Goal: Find specific page/section: Find specific page/section

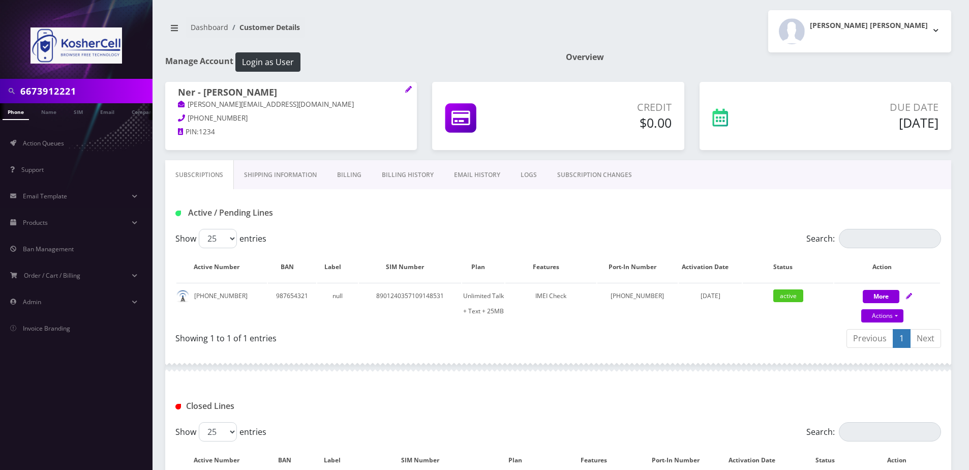
click at [17, 115] on link "Phone" at bounding box center [16, 111] width 26 height 17
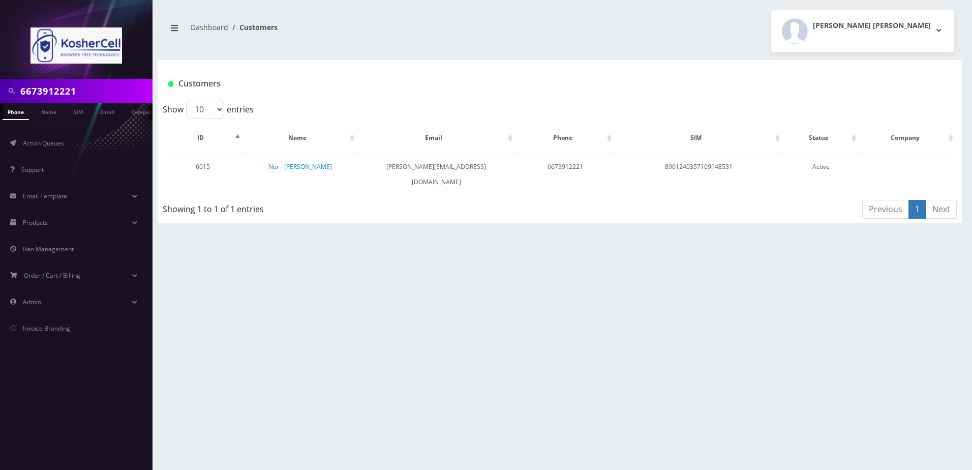
click at [97, 81] on input "6673912221" at bounding box center [85, 90] width 130 height 19
click at [100, 89] on input "6673912221" at bounding box center [85, 90] width 130 height 19
paste input "7326749889"
type input "7326749889"
